Goal: Information Seeking & Learning: Learn about a topic

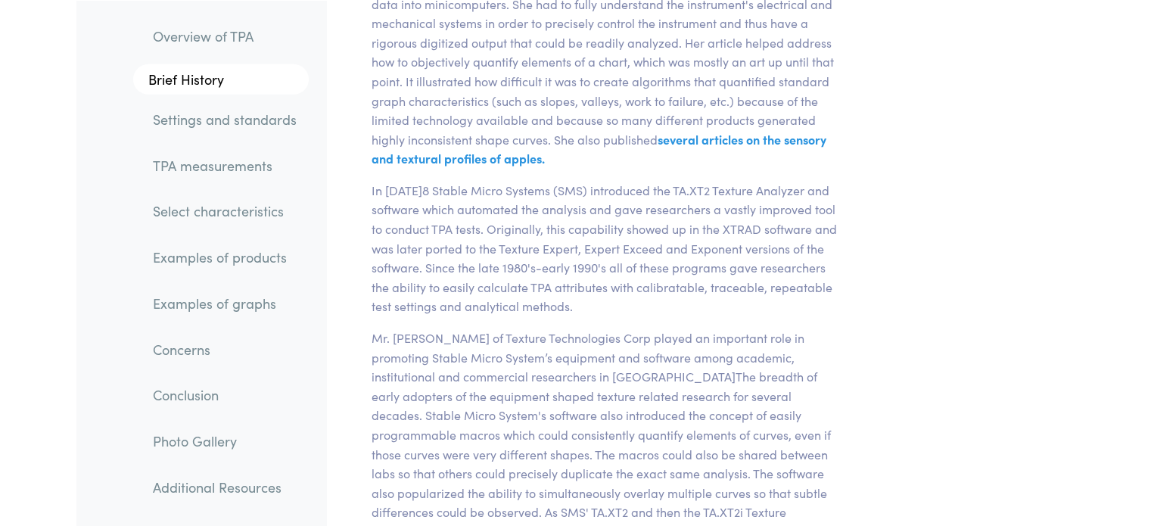
scroll to position [4389, 0]
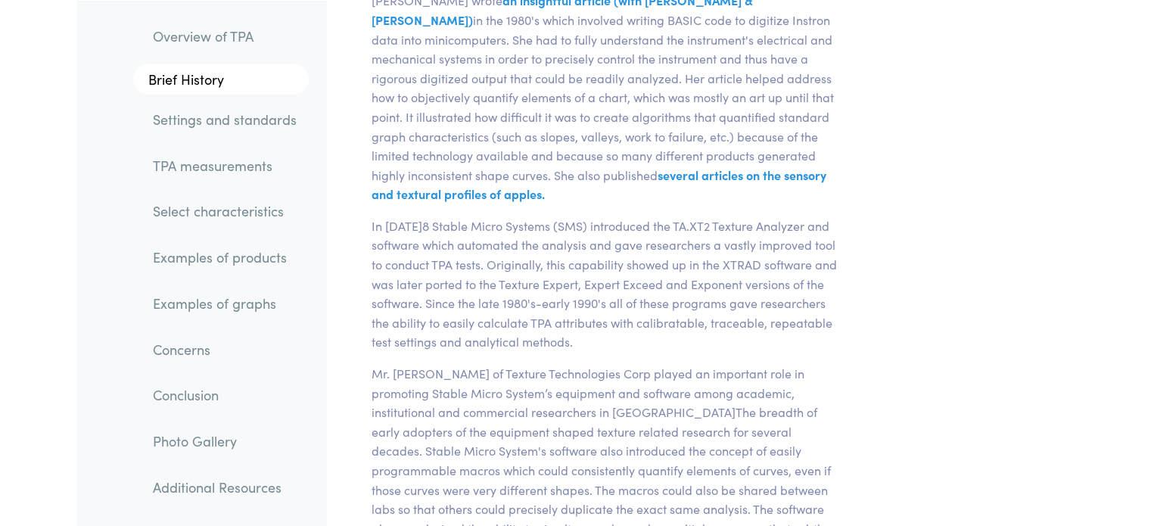
click at [233, 306] on link "Examples of graphs" at bounding box center [225, 302] width 168 height 35
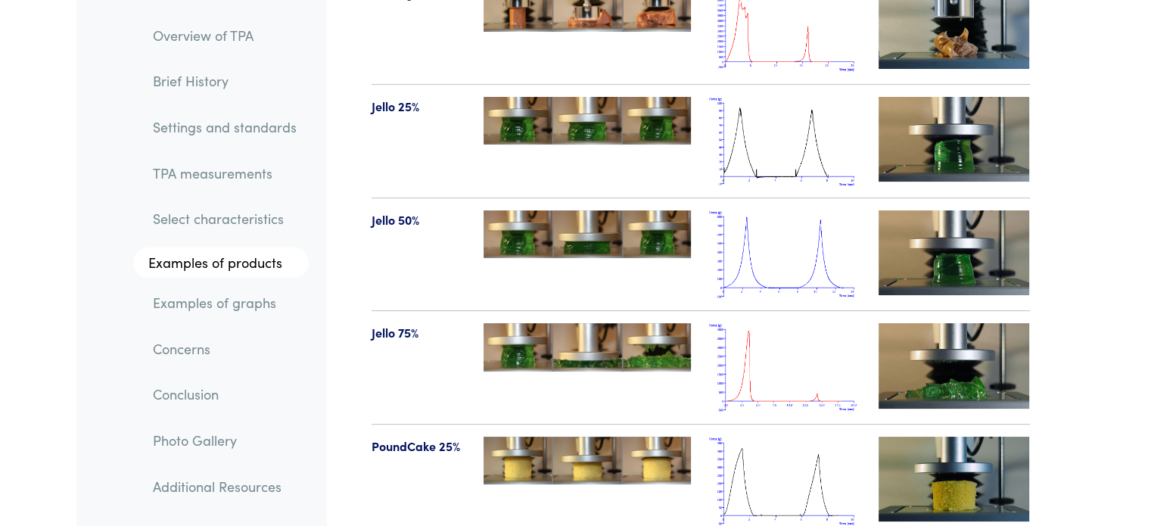
scroll to position [17480, 0]
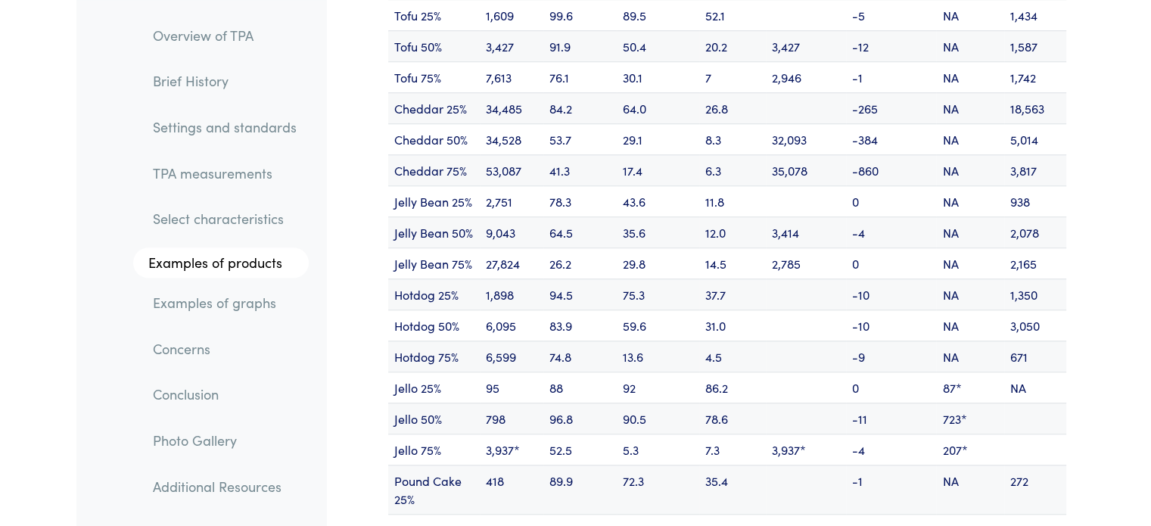
scroll to position [18539, 0]
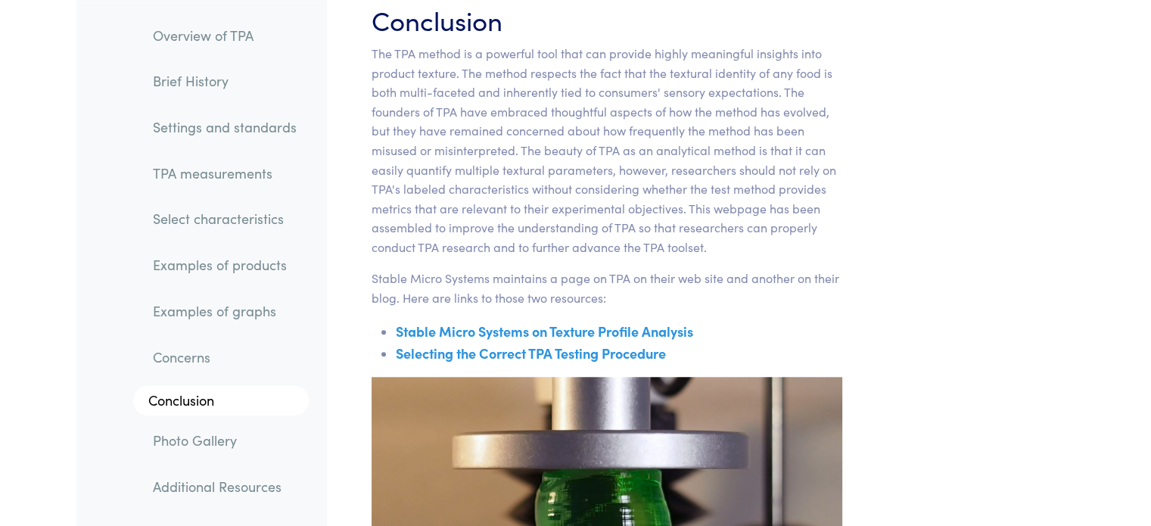
scroll to position [24366, 0]
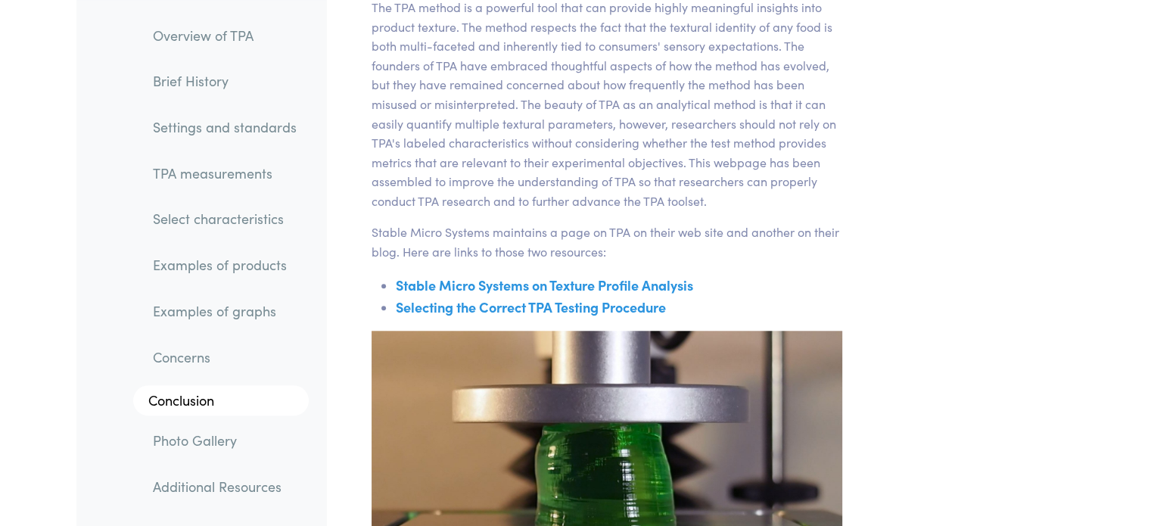
click at [552, 275] on link "Stable Micro Systems on Texture Profile Analysis" at bounding box center [544, 284] width 297 height 19
click at [475, 297] on link "Selecting the Correct TPA Testing Procedure" at bounding box center [531, 306] width 270 height 19
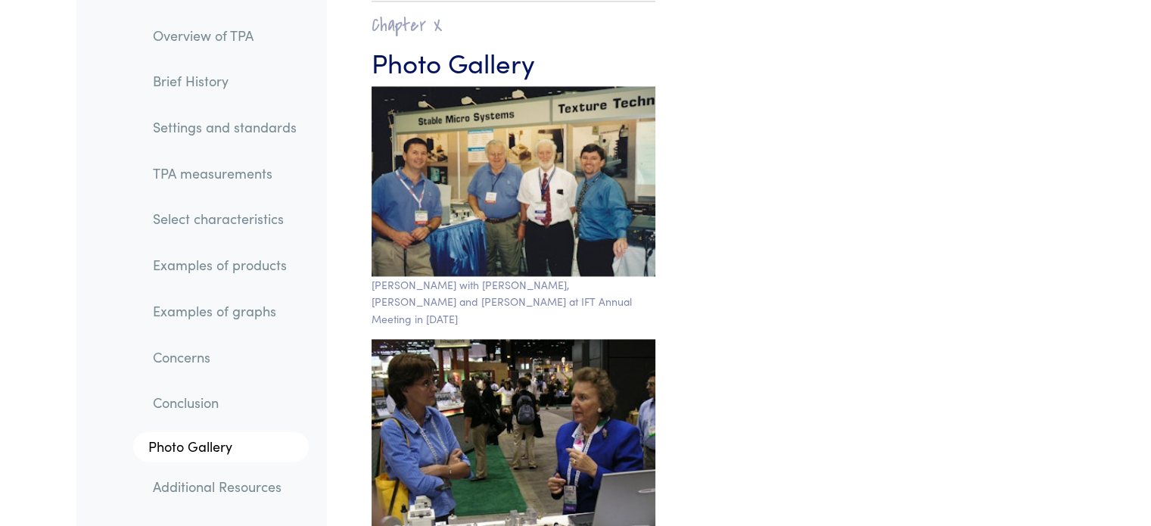
scroll to position [24971, 0]
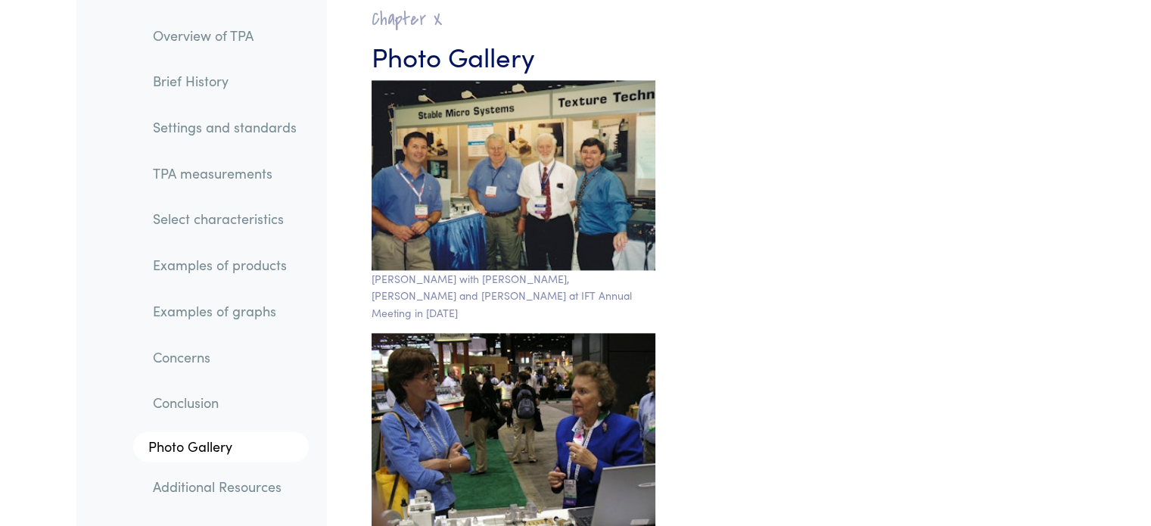
click at [200, 220] on link "Select characteristics" at bounding box center [225, 219] width 168 height 35
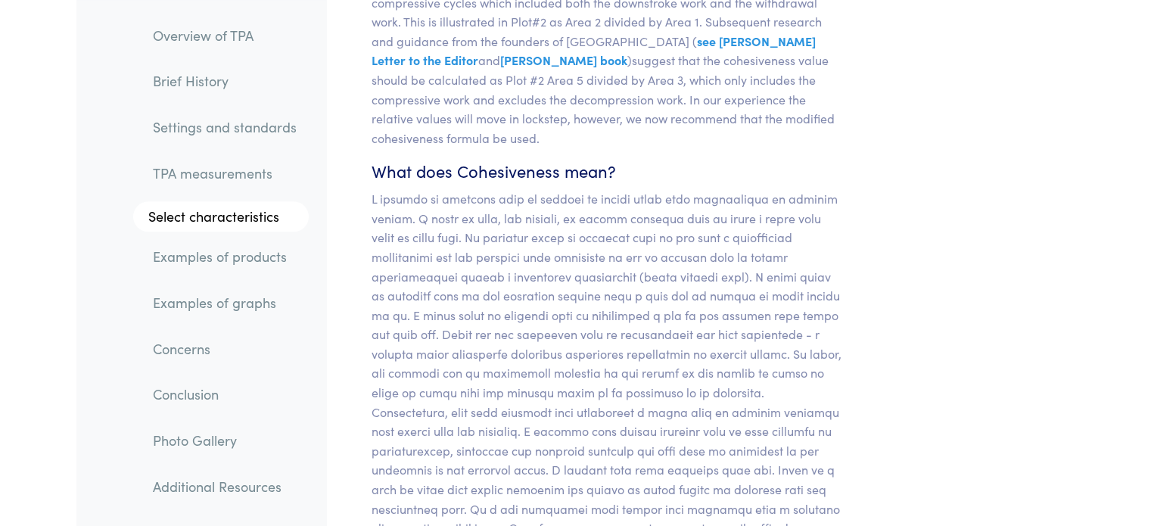
scroll to position [12987, 0]
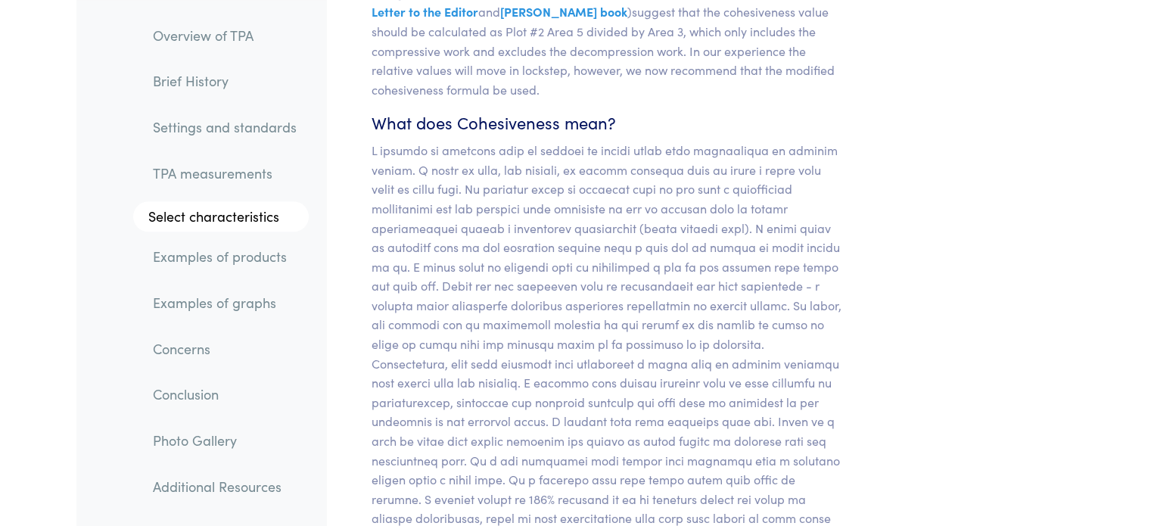
click at [257, 259] on link "Examples of products" at bounding box center [225, 257] width 168 height 35
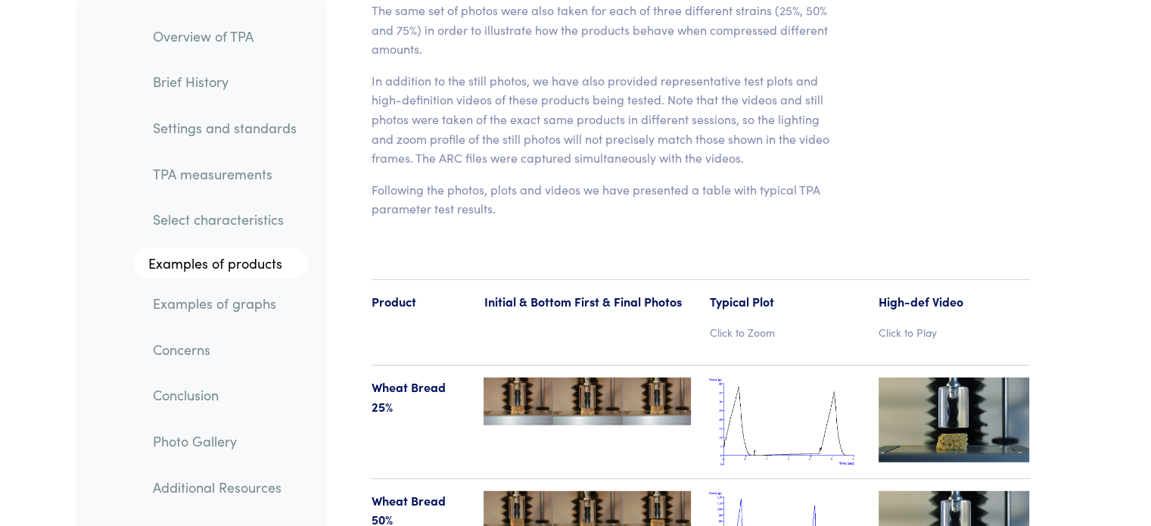
scroll to position [15532, 0]
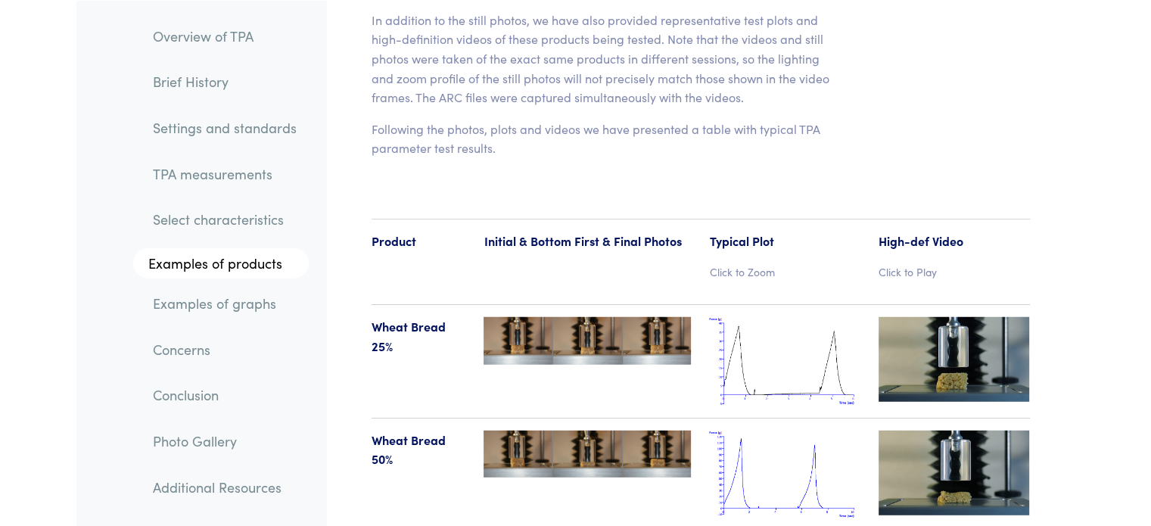
click at [245, 306] on link "Examples of graphs" at bounding box center [225, 302] width 168 height 35
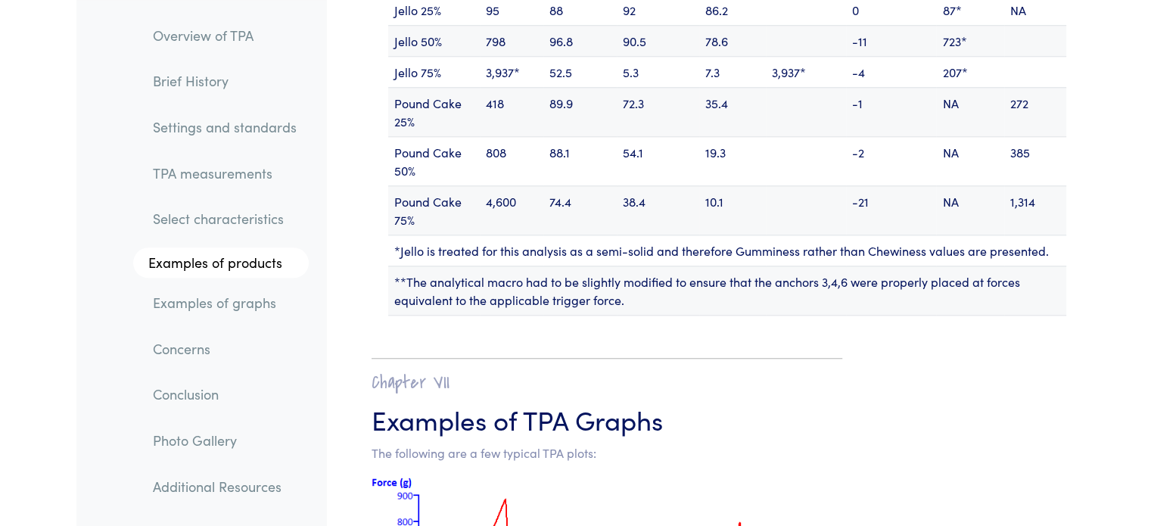
scroll to position [19158, 0]
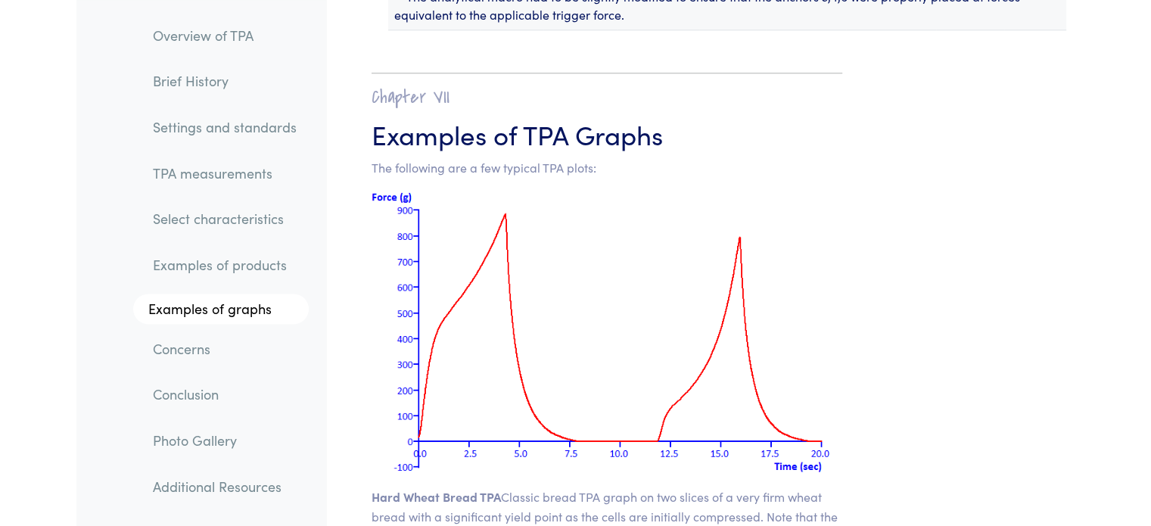
click at [173, 353] on link "Concerns" at bounding box center [225, 348] width 168 height 35
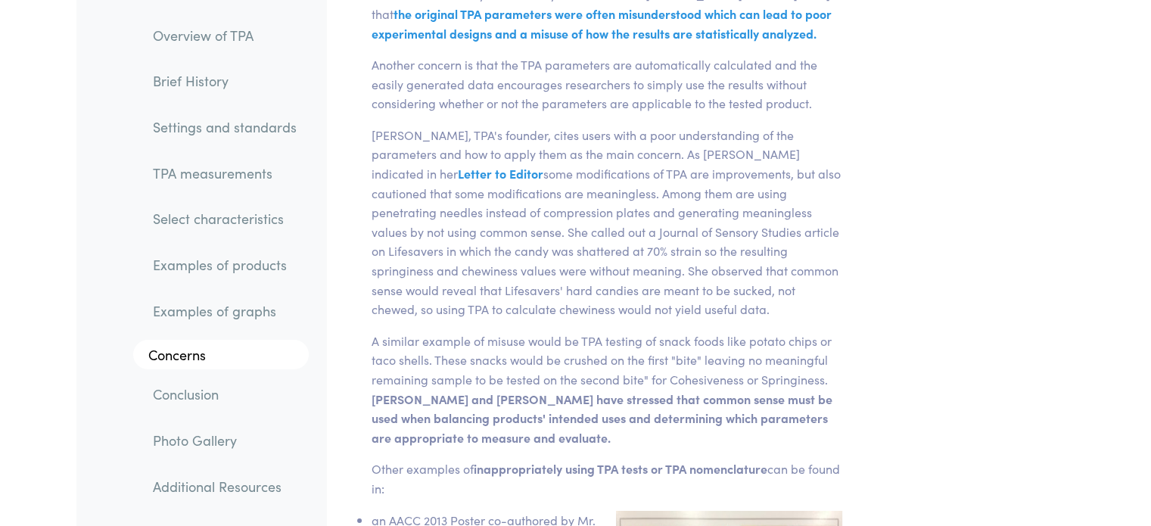
scroll to position [22605, 0]
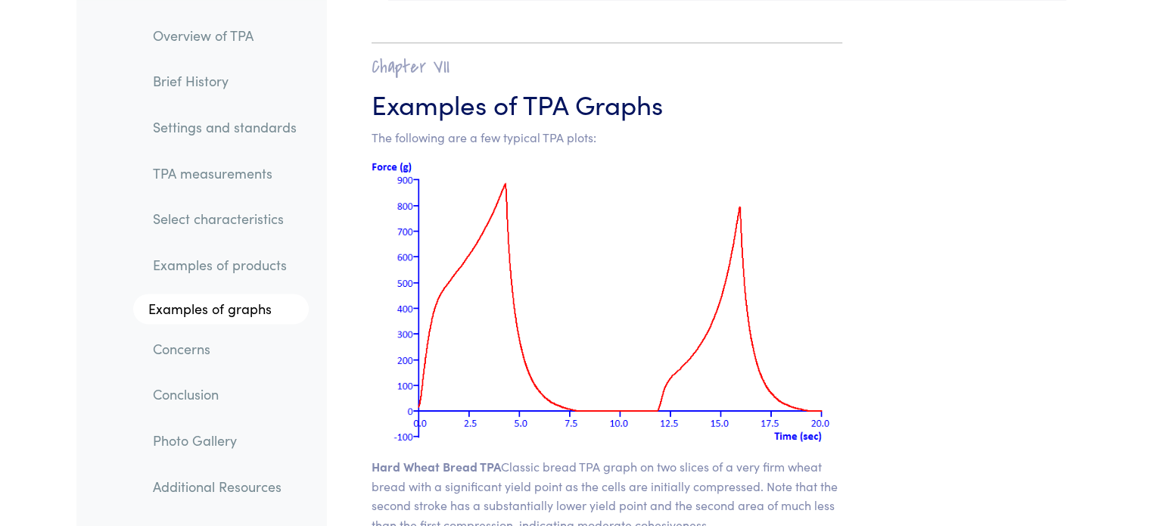
scroll to position [19158, 0]
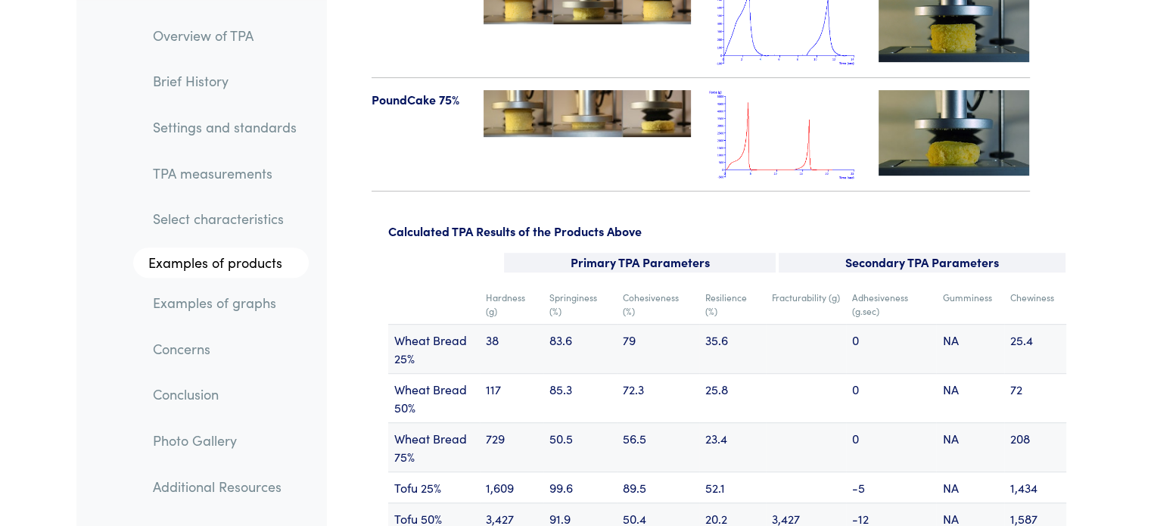
click at [184, 41] on link "Overview of TPA" at bounding box center [225, 35] width 168 height 35
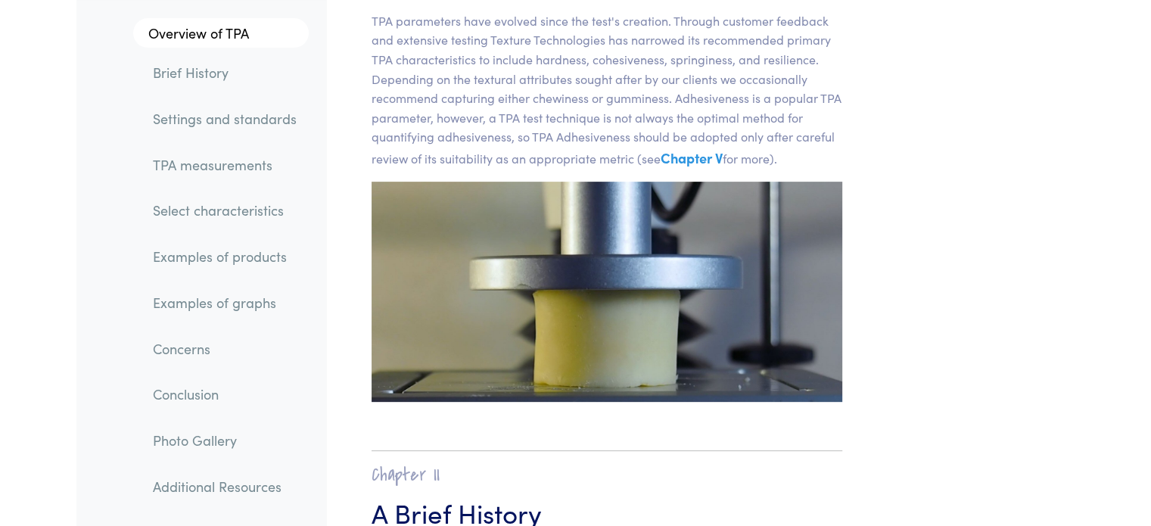
scroll to position [103, 0]
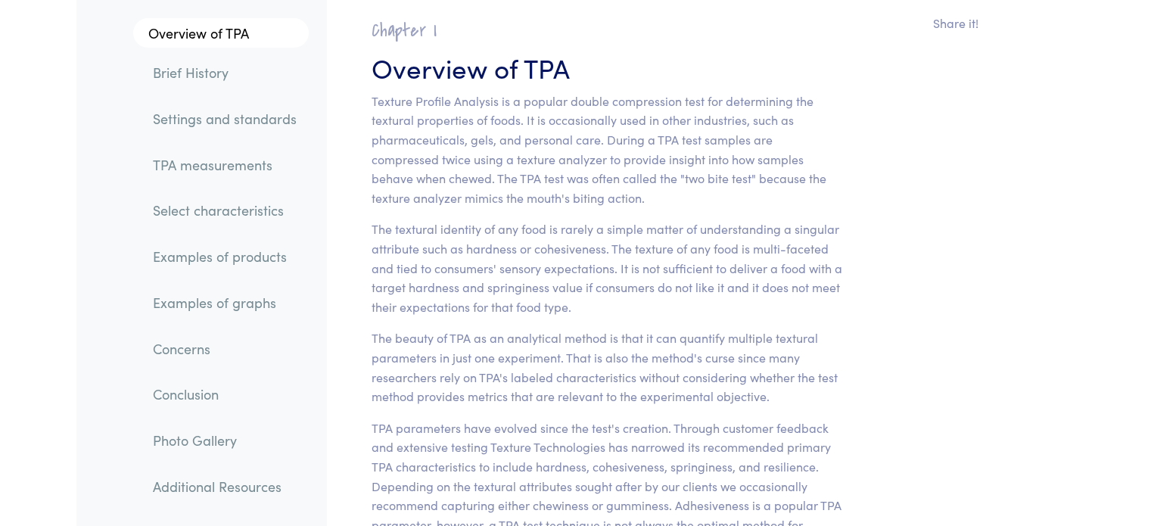
click at [221, 262] on link "Examples of products" at bounding box center [225, 257] width 168 height 35
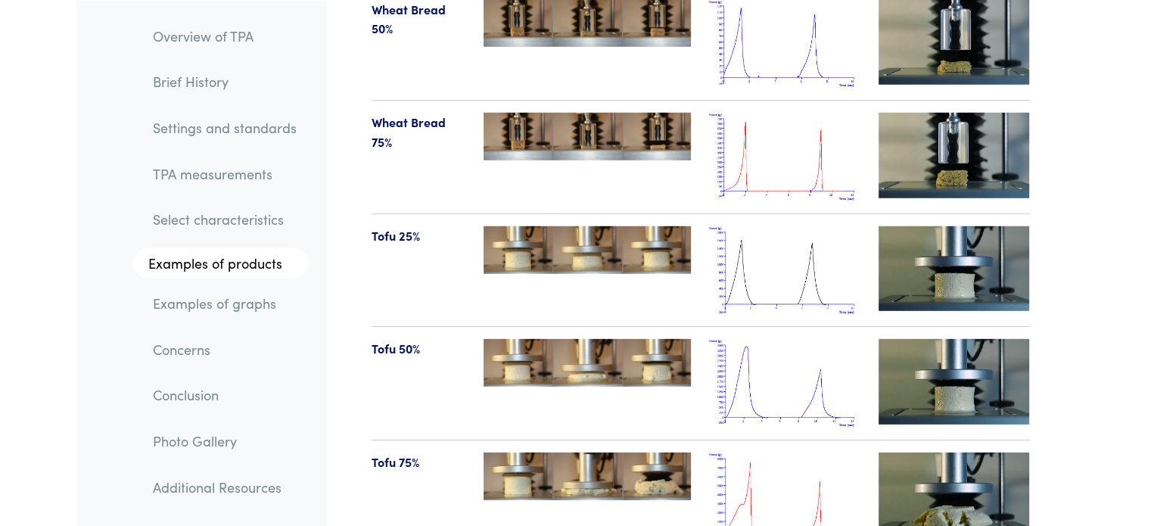
scroll to position [15986, 0]
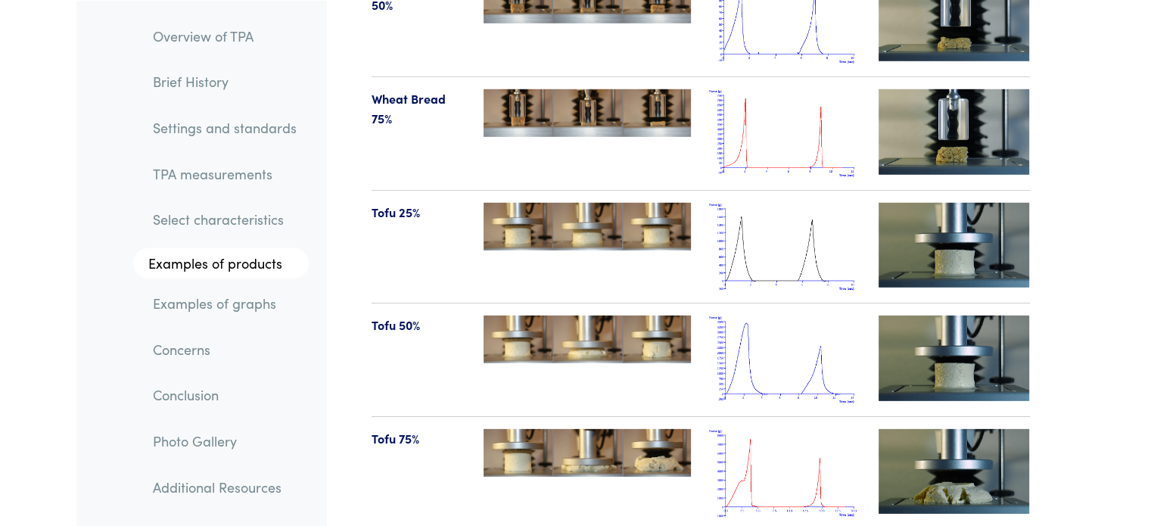
click at [244, 299] on link "Examples of graphs" at bounding box center [225, 302] width 168 height 35
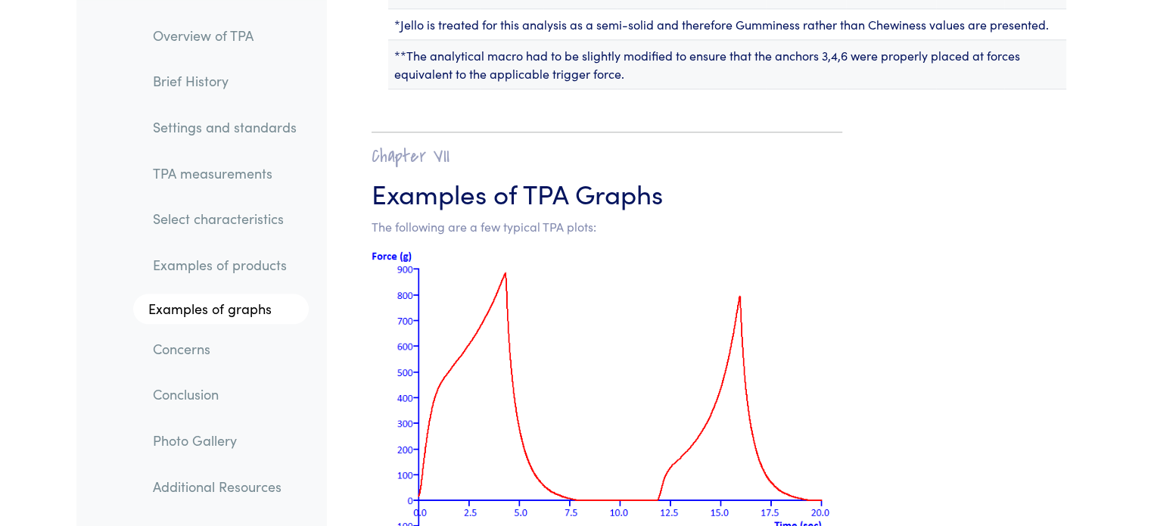
scroll to position [19158, 0]
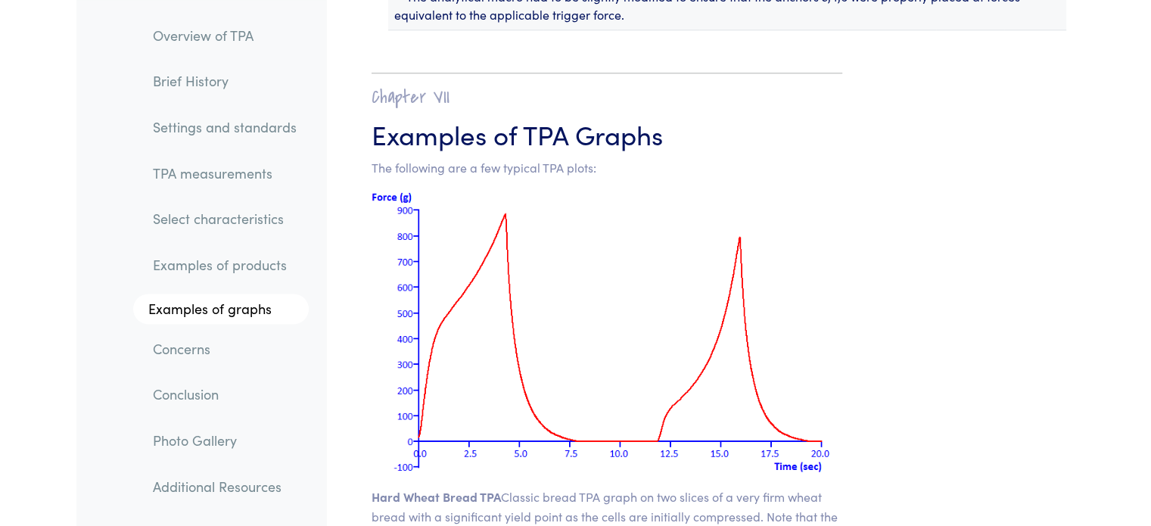
click at [228, 266] on link "Examples of products" at bounding box center [225, 265] width 168 height 35
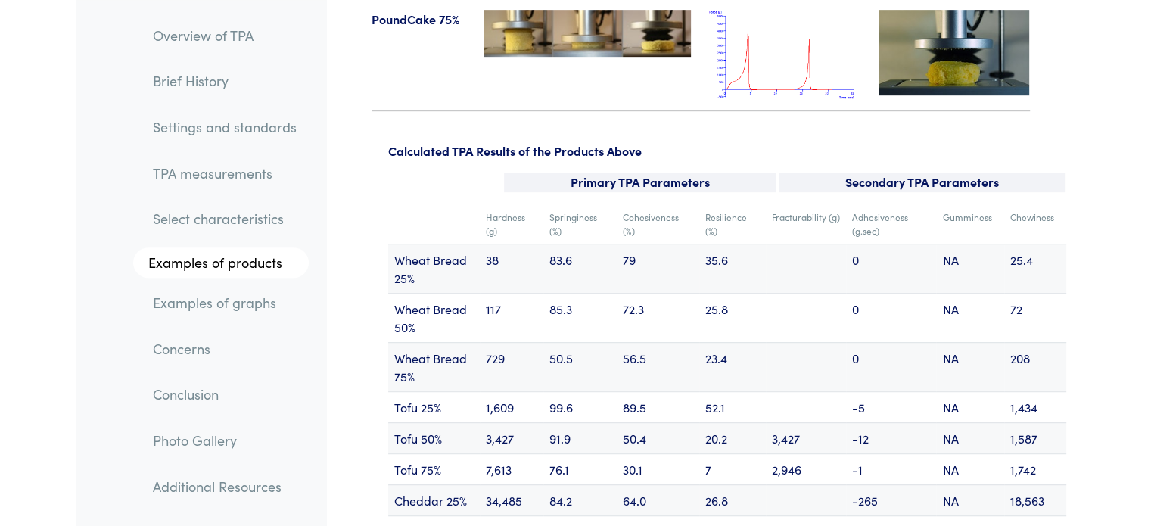
scroll to position [18105, 0]
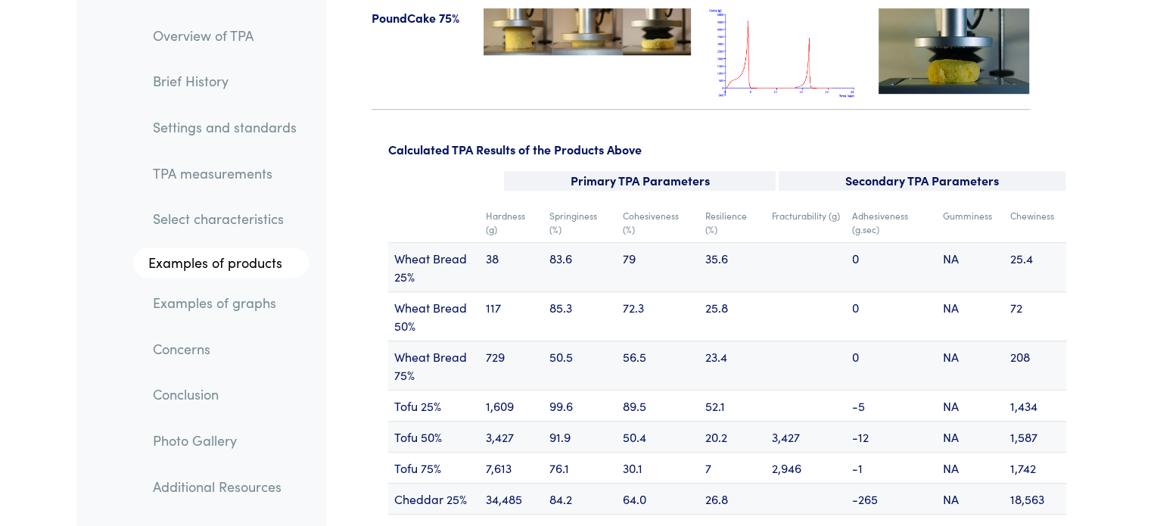
click at [471, 251] on td "Wheat Bread 25%" at bounding box center [434, 266] width 92 height 49
click at [545, 203] on td "Springiness (%)" at bounding box center [579, 223] width 73 height 40
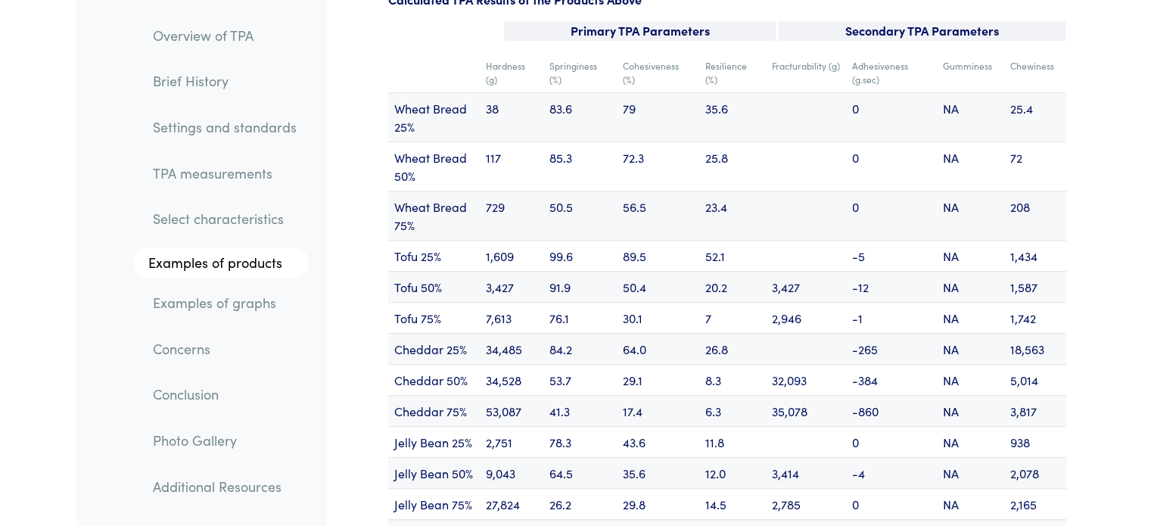
scroll to position [18256, 0]
click at [226, 302] on link "Examples of graphs" at bounding box center [225, 302] width 168 height 35
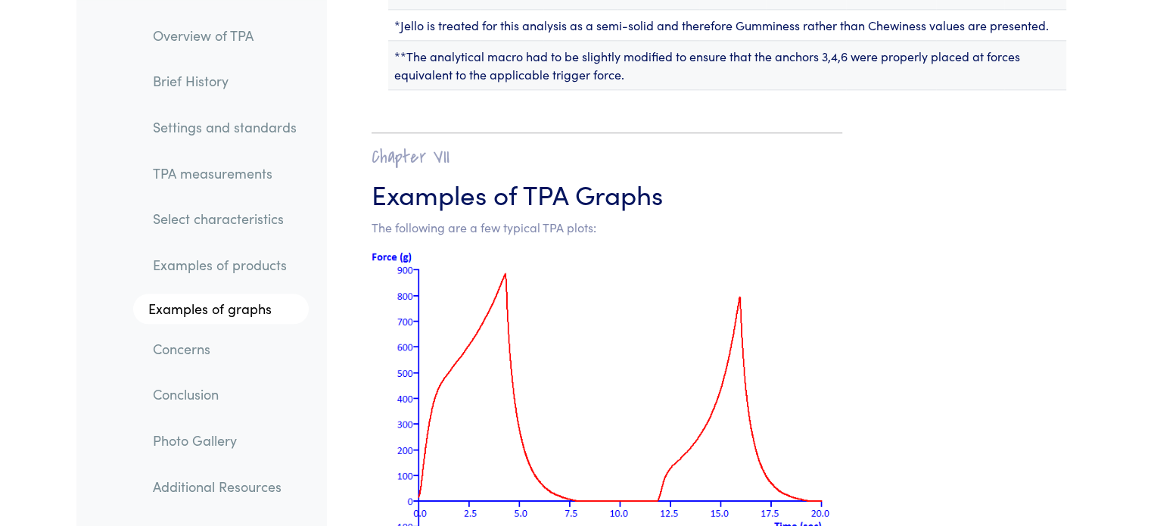
scroll to position [19082, 0]
